Goal: Information Seeking & Learning: Learn about a topic

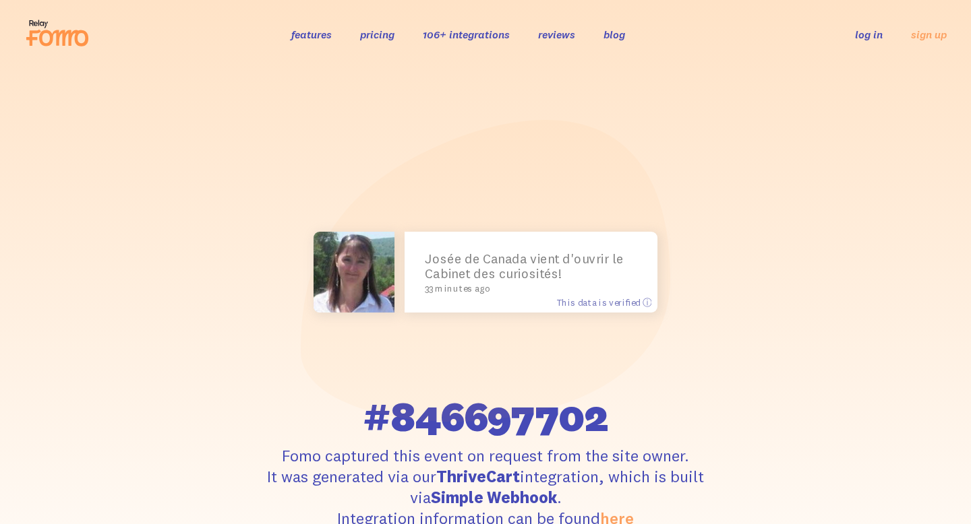
click at [317, 38] on link "features" at bounding box center [311, 34] width 40 height 13
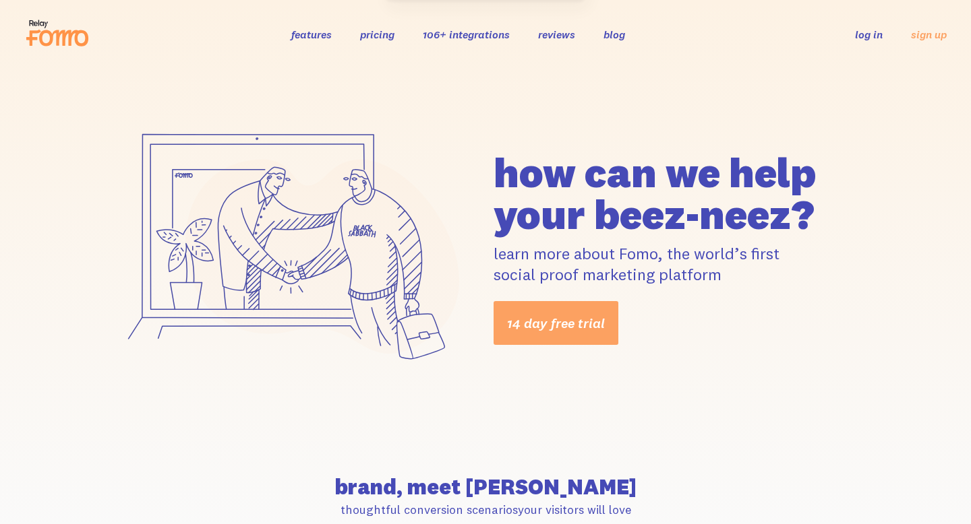
click at [369, 34] on link "pricing" at bounding box center [377, 34] width 34 height 13
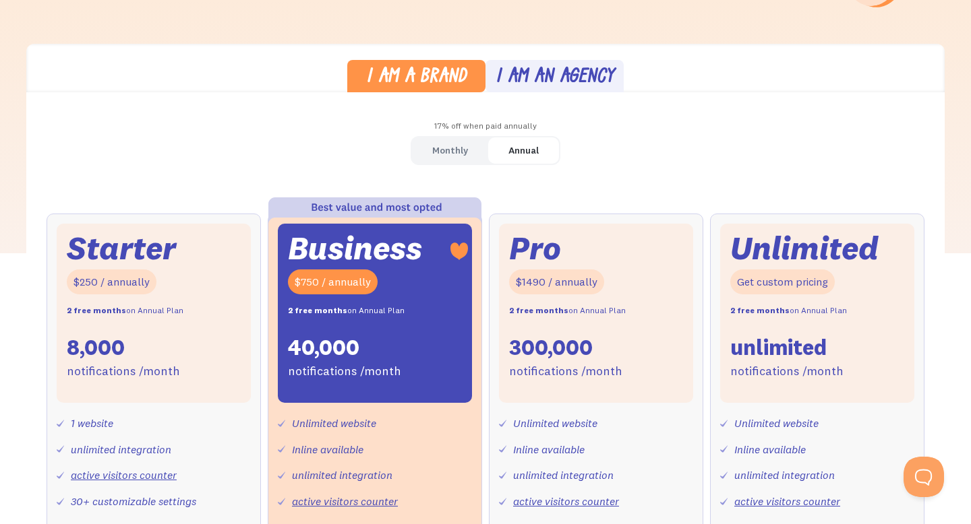
click at [467, 144] on div "Monthly" at bounding box center [450, 151] width 36 height 20
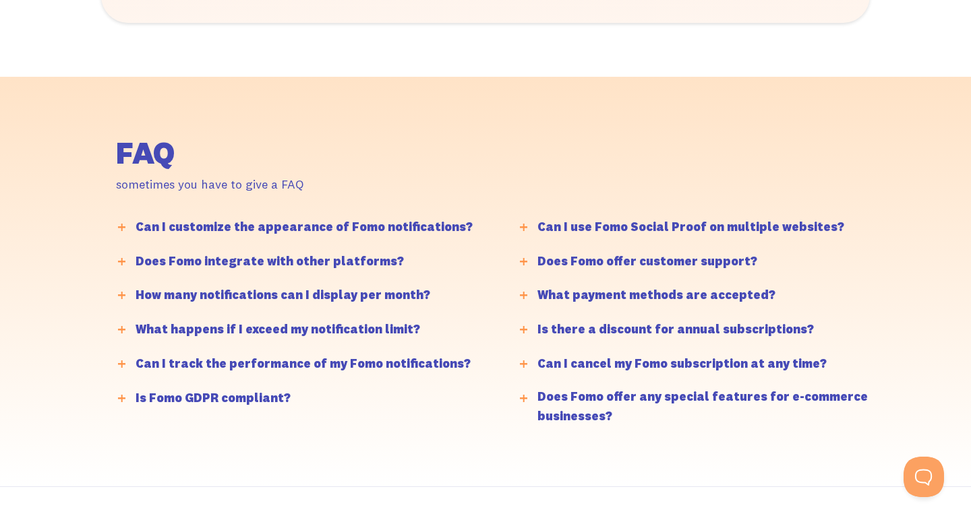
scroll to position [3198, 0]
